Goal: Communication & Community: Connect with others

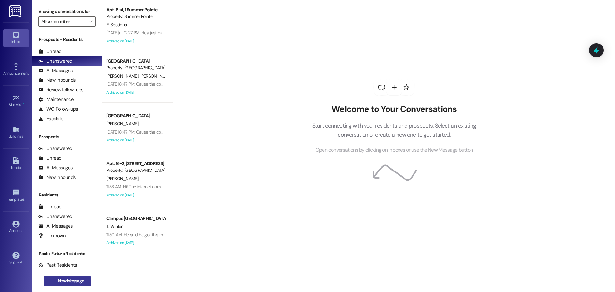
click at [81, 281] on span "New Message" at bounding box center [71, 281] width 26 height 7
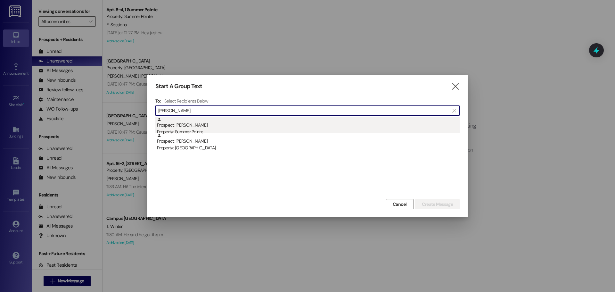
type input "leslie ew"
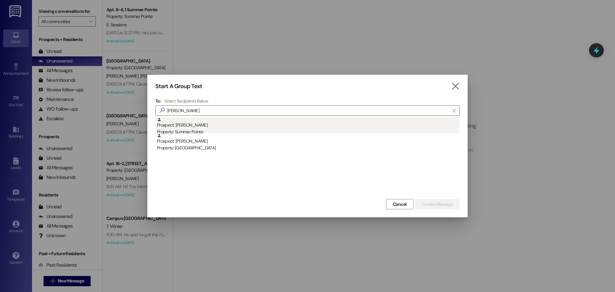
click at [197, 131] on div "Property: Summer Pointe" at bounding box center [308, 132] width 303 height 7
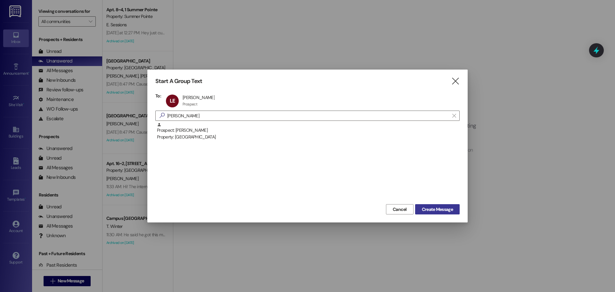
click at [419, 208] on button "Create Message" at bounding box center [437, 209] width 45 height 10
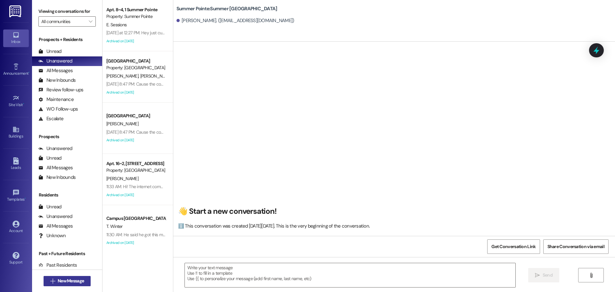
click at [79, 277] on button " New Message" at bounding box center [67, 281] width 47 height 10
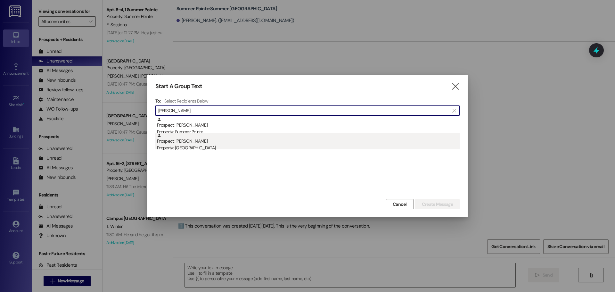
type input "leslie ewool"
click at [220, 146] on div "Property: Center Pointe" at bounding box center [308, 148] width 303 height 7
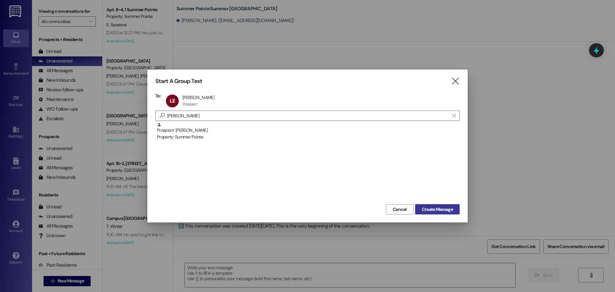
click at [441, 213] on span "Create Message" at bounding box center [437, 209] width 31 height 7
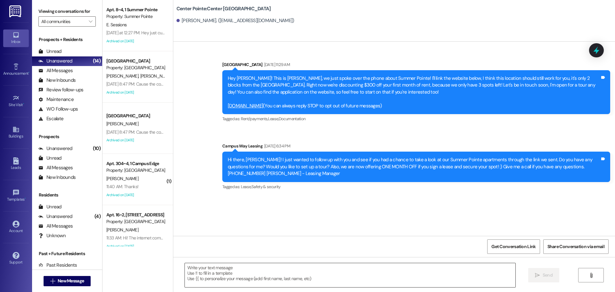
click at [258, 279] on textarea at bounding box center [350, 275] width 331 height 24
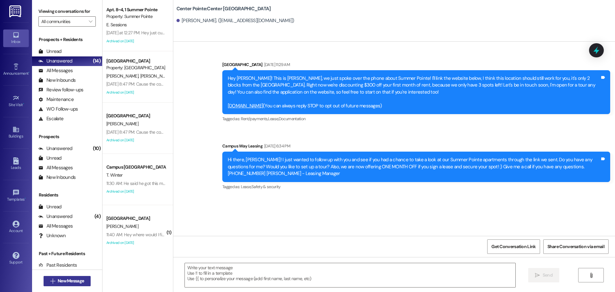
click at [76, 279] on span "New Message" at bounding box center [71, 281] width 26 height 7
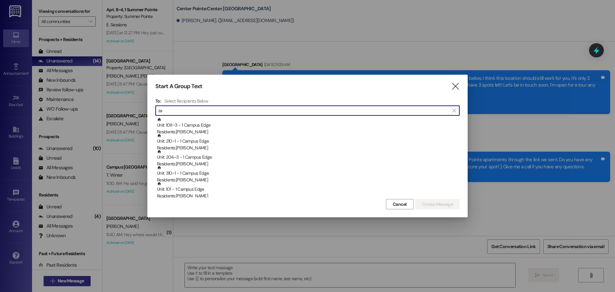
type input "z"
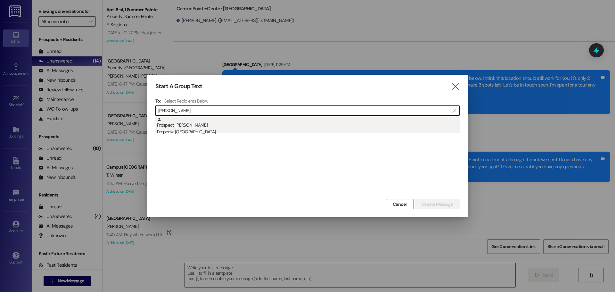
type input "lara zano"
click at [214, 121] on div "Prospect: Lara Zanotti Property: Center Pointe" at bounding box center [308, 126] width 303 height 18
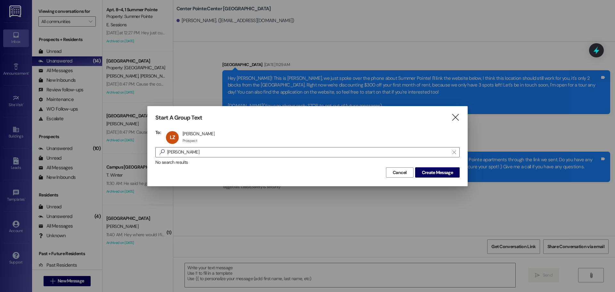
click at [449, 166] on div "Cancel Create Message" at bounding box center [307, 172] width 305 height 12
click at [444, 173] on span "Create Message" at bounding box center [437, 172] width 31 height 7
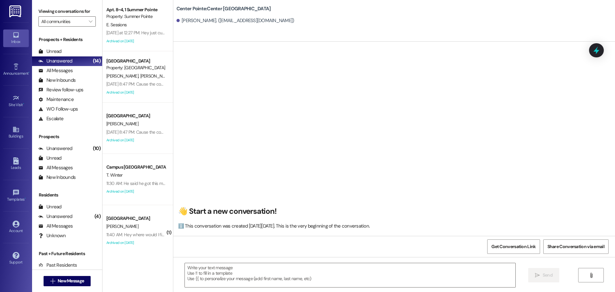
click at [303, 259] on div " Send " at bounding box center [394, 281] width 442 height 48
click at [307, 277] on textarea at bounding box center [350, 275] width 331 height 24
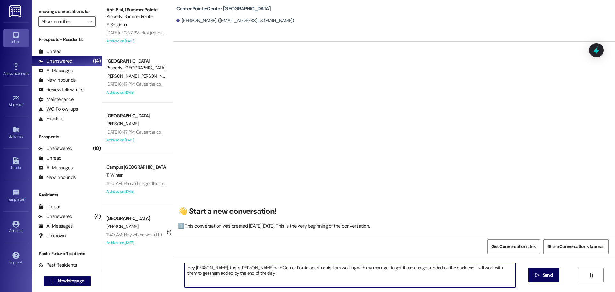
type textarea "Hey Lara, this is Andrea with Center Pointe apartments. I am working with my ma…"
click at [307, 277] on textarea "Hey Lara, this is Andrea with Center Pointe apartments. I am working with my ma…" at bounding box center [350, 275] width 331 height 24
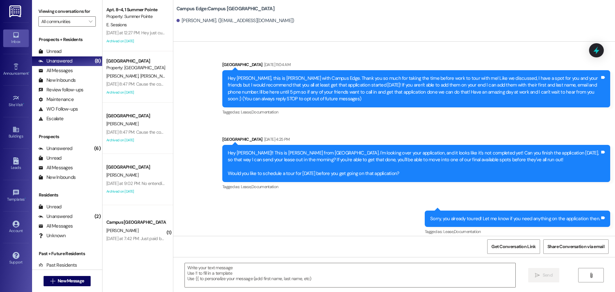
scroll to position [2536, 0]
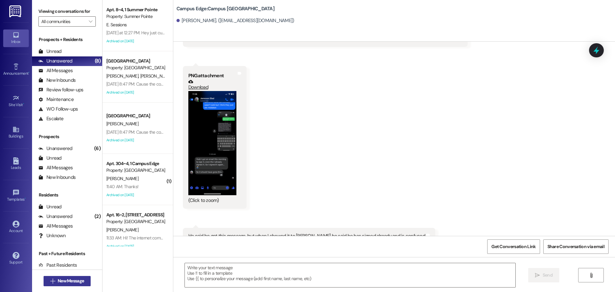
click at [75, 285] on button " New Message" at bounding box center [67, 281] width 47 height 10
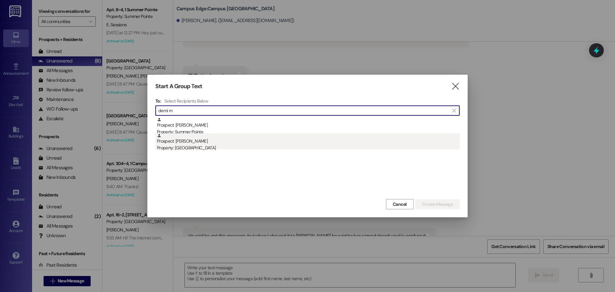
type input "demi m"
click at [208, 142] on div "Prospect: Demi Murray Property: East Pointe" at bounding box center [308, 142] width 303 height 18
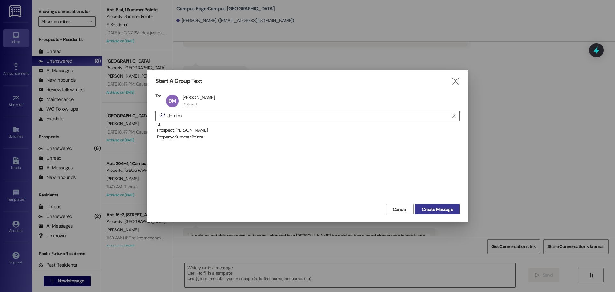
click at [436, 208] on span "Create Message" at bounding box center [437, 209] width 31 height 7
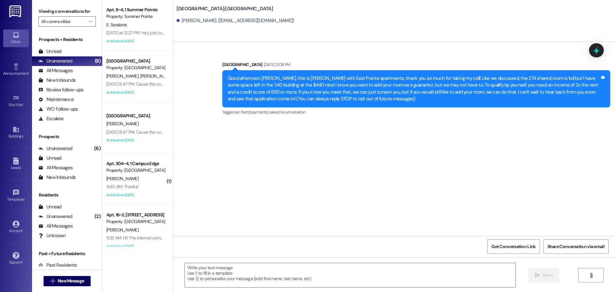
scroll to position [0, 0]
click at [81, 276] on button " New Message" at bounding box center [67, 281] width 47 height 10
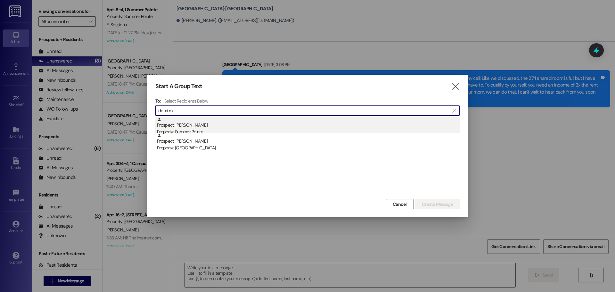
type input "demi m"
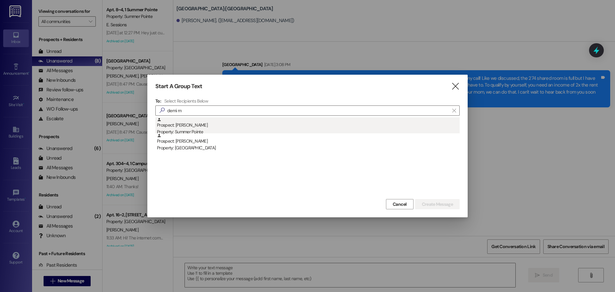
click at [360, 128] on div "Prospect: Demi Murray Property: Summer Pointe" at bounding box center [308, 126] width 303 height 18
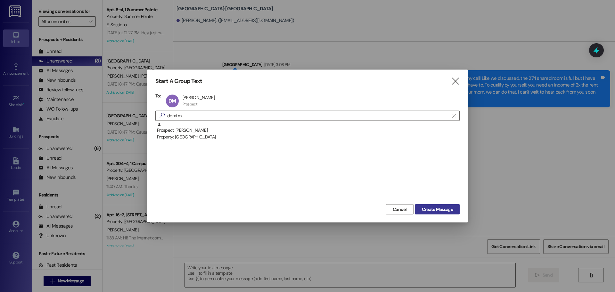
click at [425, 208] on span "Create Message" at bounding box center [437, 209] width 31 height 7
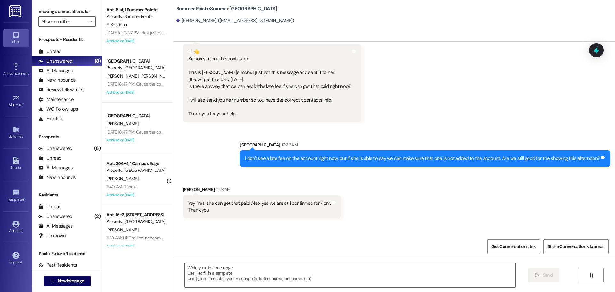
scroll to position [694, 0]
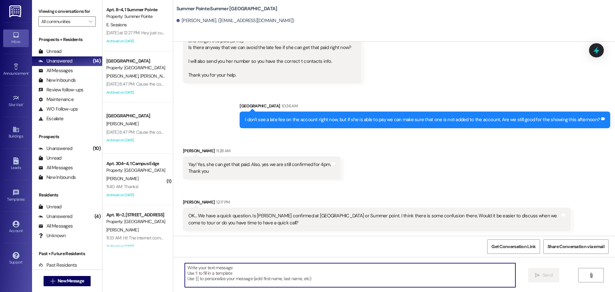
click at [328, 275] on textarea at bounding box center [350, 275] width 331 height 24
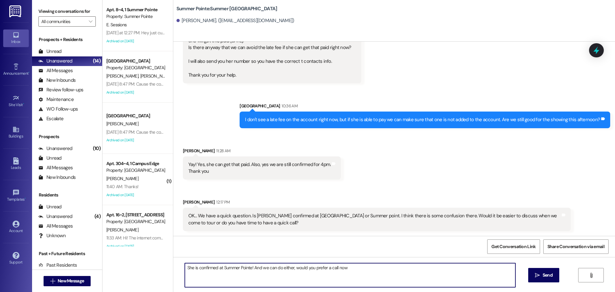
type textarea "She is confirmed at Summer Pointe! And we can do either, would you prefer a cal…"
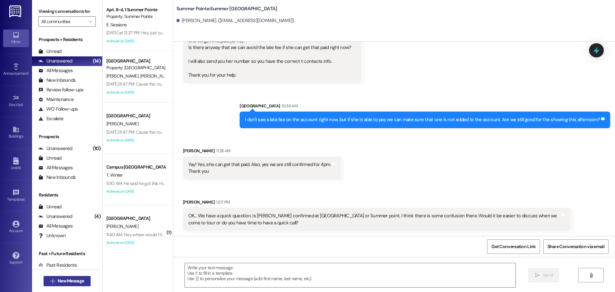
click at [58, 280] on span "New Message" at bounding box center [71, 281] width 26 height 7
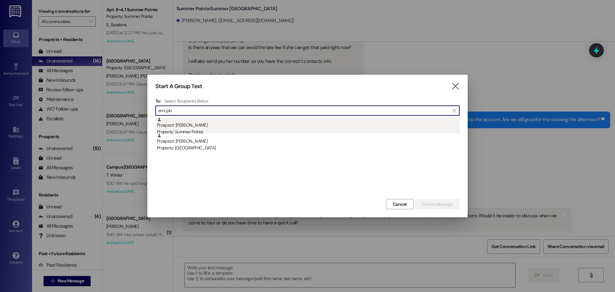
type input "emi pin"
click at [234, 124] on div "Prospect: Emi Pinto Property: Summer Pointe" at bounding box center [308, 126] width 303 height 18
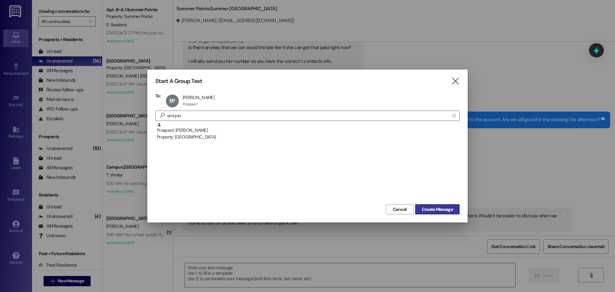
click at [441, 212] on span "Create Message" at bounding box center [437, 209] width 31 height 7
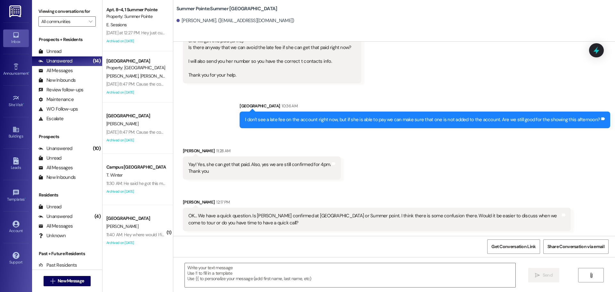
scroll to position [0, 0]
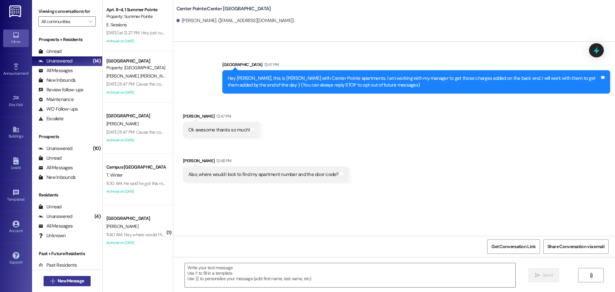
click at [68, 279] on span "New Message" at bounding box center [71, 281] width 26 height 7
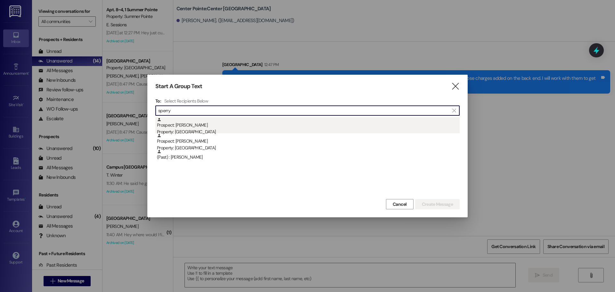
type input "sperry"
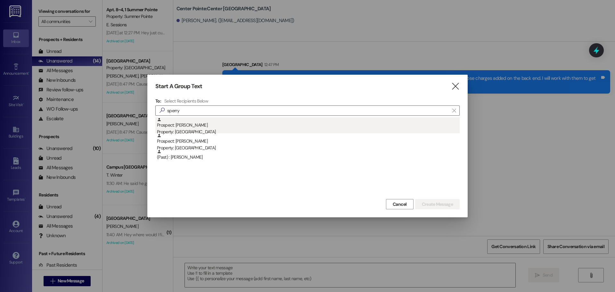
click at [196, 123] on div "Prospect: [PERSON_NAME] Property: Campus Edge" at bounding box center [308, 126] width 303 height 18
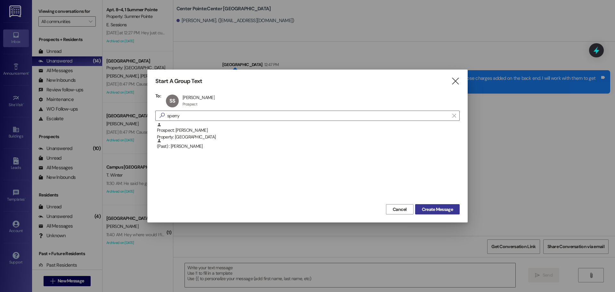
click at [431, 206] on span "Create Message" at bounding box center [437, 209] width 31 height 7
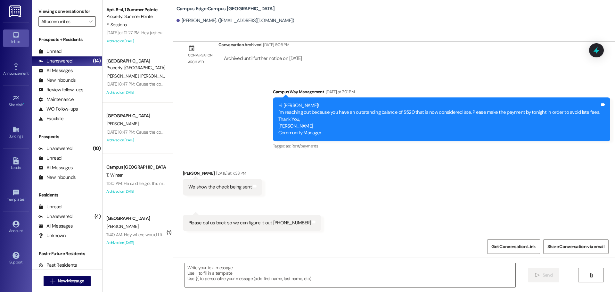
scroll to position [313, 0]
